Goal: Information Seeking & Learning: Learn about a topic

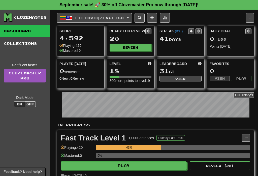
click at [126, 168] on button "Play" at bounding box center [124, 165] width 126 height 9
select select "**"
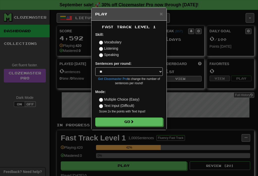
click at [143, 118] on button "Go" at bounding box center [129, 121] width 68 height 9
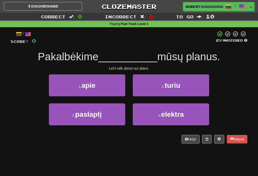
click at [107, 81] on button "1 . apie" at bounding box center [87, 85] width 76 height 22
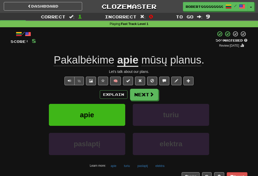
click at [145, 97] on button "Next" at bounding box center [144, 95] width 28 height 12
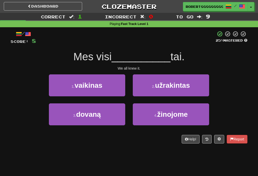
click at [110, 91] on button "1 . vaikinas" at bounding box center [87, 85] width 76 height 22
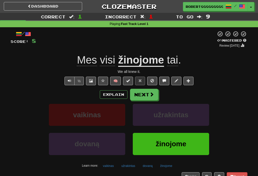
click at [135, 96] on button "Next" at bounding box center [144, 95] width 28 height 12
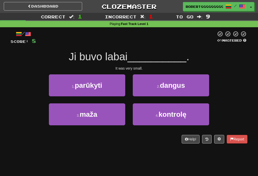
click at [108, 90] on button "1 . parūkyti" at bounding box center [87, 85] width 76 height 22
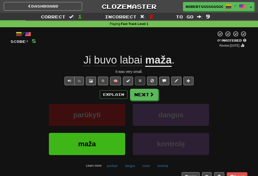
click at [147, 86] on div "/ Score: 8 0 % Mastered Review: [DATE] Ji buvo labai maža . It was very small. …" at bounding box center [129, 106] width 237 height 150
click at [137, 98] on button "Next" at bounding box center [144, 95] width 28 height 12
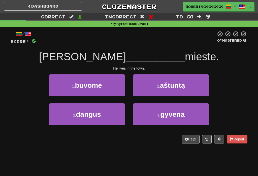
click at [155, 107] on button "4 . gyvena" at bounding box center [171, 114] width 76 height 22
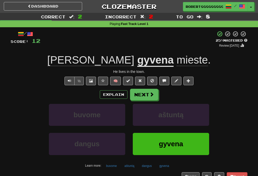
click at [140, 94] on button "Next" at bounding box center [144, 95] width 28 height 12
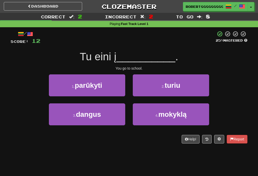
click at [108, 110] on button "3 . dangus" at bounding box center [87, 114] width 76 height 22
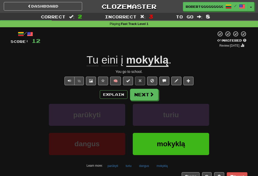
click at [140, 98] on button "Next" at bounding box center [144, 95] width 28 height 12
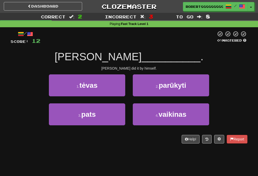
click at [147, 116] on button "4 . vaikinas" at bounding box center [171, 114] width 76 height 22
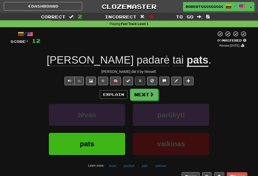
click at [146, 99] on button "Next" at bounding box center [144, 95] width 28 height 12
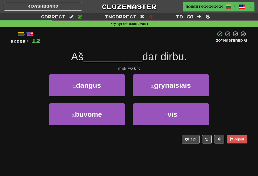
click at [142, 121] on button "4 . vis" at bounding box center [171, 114] width 76 height 22
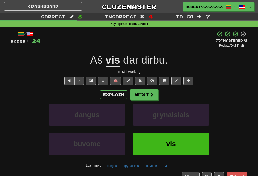
click at [142, 91] on button "Next" at bounding box center [144, 95] width 28 height 12
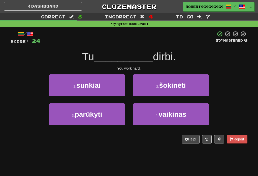
click at [78, 89] on button "1 . sunkiai" at bounding box center [87, 85] width 76 height 22
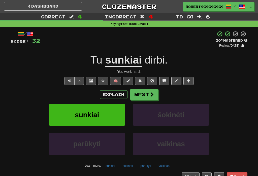
click at [144, 94] on button "Next" at bounding box center [144, 95] width 28 height 12
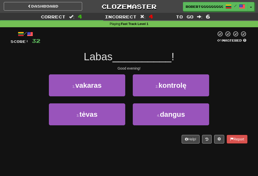
click at [114, 112] on button "3 . tėvas" at bounding box center [87, 114] width 76 height 22
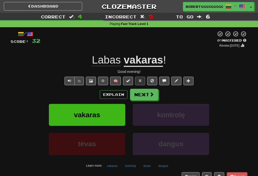
click at [139, 92] on button "Next" at bounding box center [144, 95] width 28 height 12
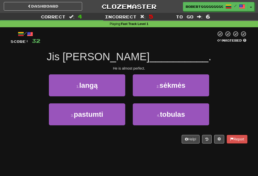
click at [61, 111] on button "3 . pastumti" at bounding box center [87, 114] width 76 height 22
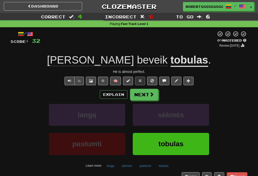
click at [149, 96] on button "Next" at bounding box center [144, 95] width 28 height 12
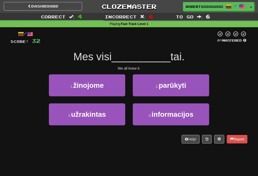
click at [105, 86] on button "1 . žinojome" at bounding box center [87, 85] width 76 height 22
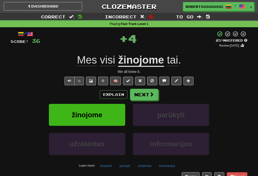
click at [158, 93] on button "Next" at bounding box center [144, 95] width 28 height 12
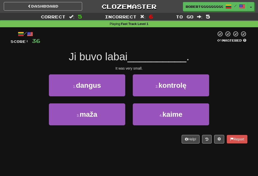
click at [107, 119] on button "3 . maža" at bounding box center [87, 114] width 76 height 22
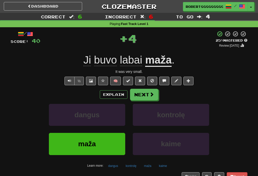
click at [143, 99] on button "Next" at bounding box center [144, 95] width 28 height 12
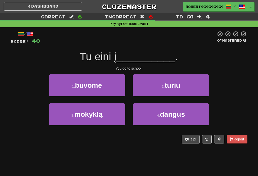
click at [103, 118] on button "3 . mokyklą" at bounding box center [87, 114] width 76 height 22
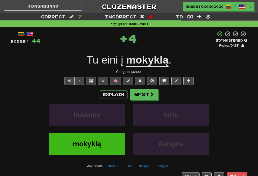
click at [137, 98] on button "Next" at bounding box center [144, 95] width 28 height 12
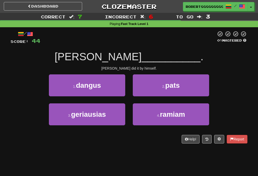
click at [159, 91] on button "2 . pats" at bounding box center [171, 85] width 76 height 22
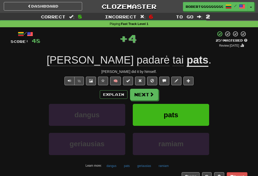
click at [146, 97] on button "Next" at bounding box center [144, 95] width 28 height 12
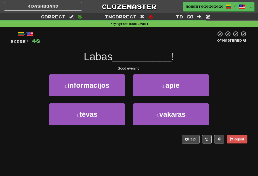
click at [148, 115] on button "4 . vakaras" at bounding box center [171, 114] width 76 height 22
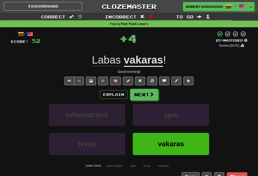
click at [150, 94] on span at bounding box center [151, 94] width 5 height 5
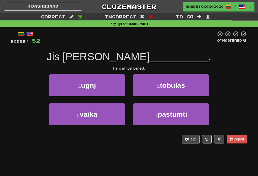
click at [160, 87] on small "2 ." at bounding box center [158, 86] width 3 height 4
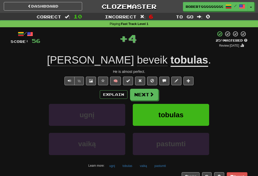
click at [146, 99] on button "Next" at bounding box center [144, 95] width 28 height 12
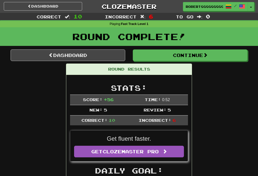
click at [181, 58] on button "Continue" at bounding box center [190, 55] width 115 height 12
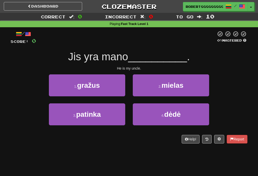
click at [157, 112] on button "4 . dėdė" at bounding box center [171, 114] width 76 height 22
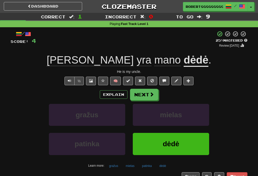
click at [137, 93] on button "Next" at bounding box center [144, 95] width 28 height 12
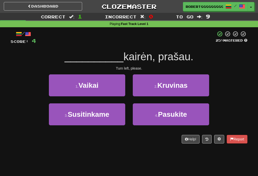
click at [178, 82] on span "Kruvinas" at bounding box center [172, 85] width 30 height 8
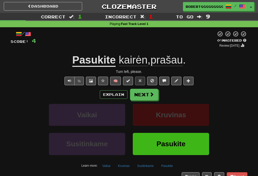
click at [141, 98] on button "Next" at bounding box center [144, 95] width 28 height 12
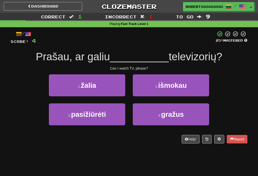
click at [103, 114] on span "pasižiūrėti" at bounding box center [88, 114] width 35 height 8
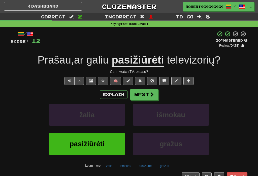
click at [144, 98] on button "Next" at bounding box center [144, 95] width 28 height 12
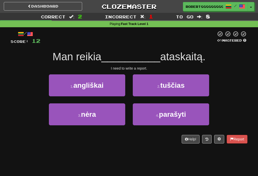
click at [145, 112] on button "4 . parašyti" at bounding box center [171, 114] width 76 height 22
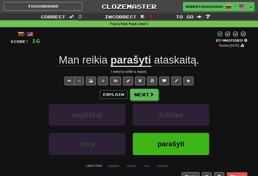
click at [140, 95] on button "Next" at bounding box center [144, 95] width 28 height 12
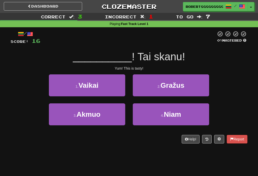
click at [149, 114] on button "4 . [GEOGRAPHIC_DATA]" at bounding box center [171, 114] width 76 height 22
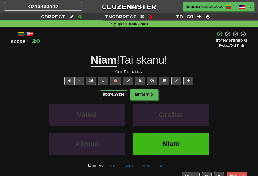
click at [138, 92] on button "Next" at bounding box center [144, 95] width 28 height 12
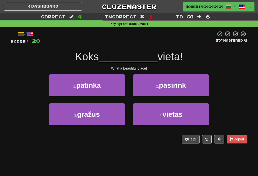
click at [87, 108] on button "3 . gražus" at bounding box center [87, 114] width 76 height 22
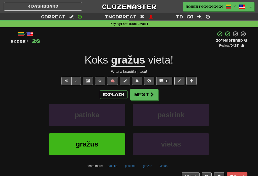
click at [143, 98] on button "Next" at bounding box center [144, 95] width 28 height 12
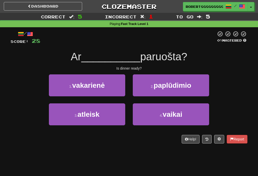
click at [102, 116] on button "3 . atleisk" at bounding box center [87, 114] width 76 height 22
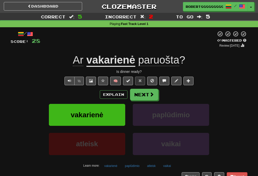
click at [139, 93] on button "Next" at bounding box center [144, 95] width 28 height 12
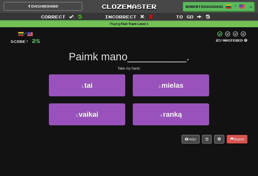
click at [148, 116] on button "4 . ranką" at bounding box center [171, 114] width 76 height 22
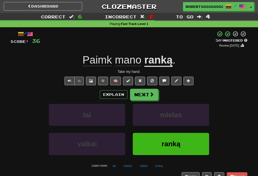
click at [138, 96] on button "Next" at bounding box center [144, 95] width 28 height 12
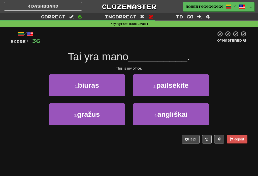
click at [87, 77] on button "1 . biuras" at bounding box center [87, 85] width 76 height 22
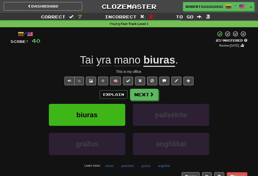
click at [140, 94] on button "Next" at bounding box center [144, 95] width 28 height 12
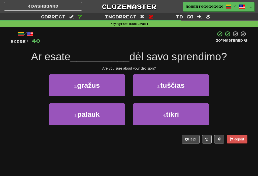
click at [141, 115] on button "4 . tikri" at bounding box center [171, 114] width 76 height 22
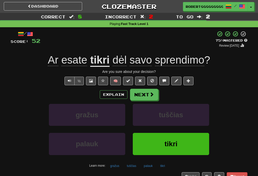
click at [153, 94] on span at bounding box center [151, 94] width 5 height 5
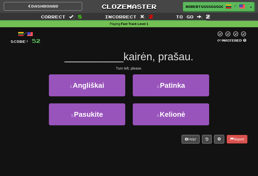
click at [115, 116] on button "3 . [GEOGRAPHIC_DATA]" at bounding box center [87, 114] width 76 height 22
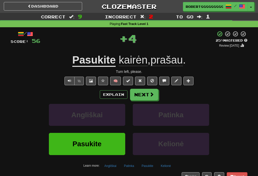
click at [157, 98] on button "Next" at bounding box center [144, 95] width 28 height 12
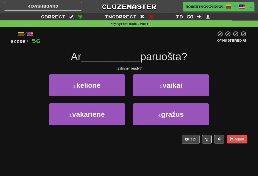
click at [194, 89] on button "2 . vaikai" at bounding box center [171, 85] width 76 height 22
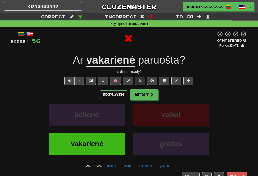
click at [157, 91] on button "Next" at bounding box center [144, 95] width 28 height 12
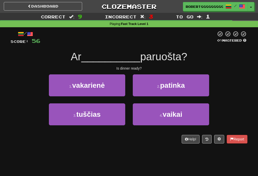
click at [116, 87] on button "1 . vakarienė" at bounding box center [87, 85] width 76 height 22
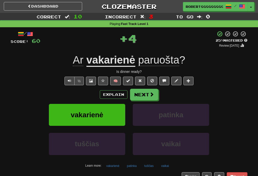
click at [150, 93] on span at bounding box center [151, 94] width 5 height 5
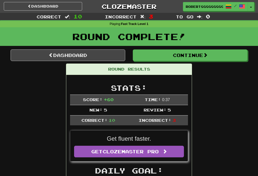
click at [65, 57] on link "Dashboard" at bounding box center [68, 55] width 115 height 12
